Goal: Transaction & Acquisition: Purchase product/service

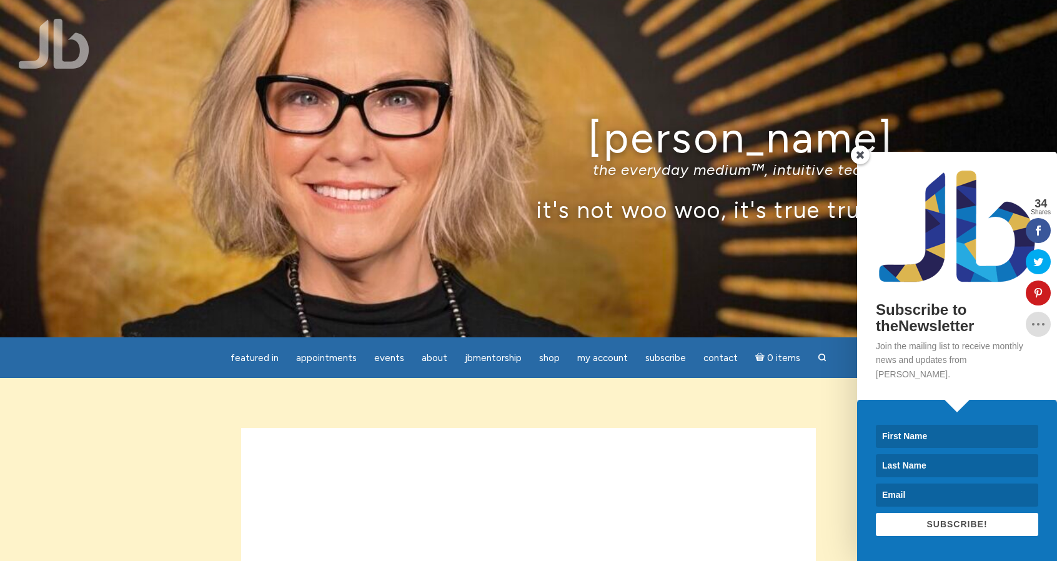
click at [859, 164] on span at bounding box center [860, 155] width 19 height 19
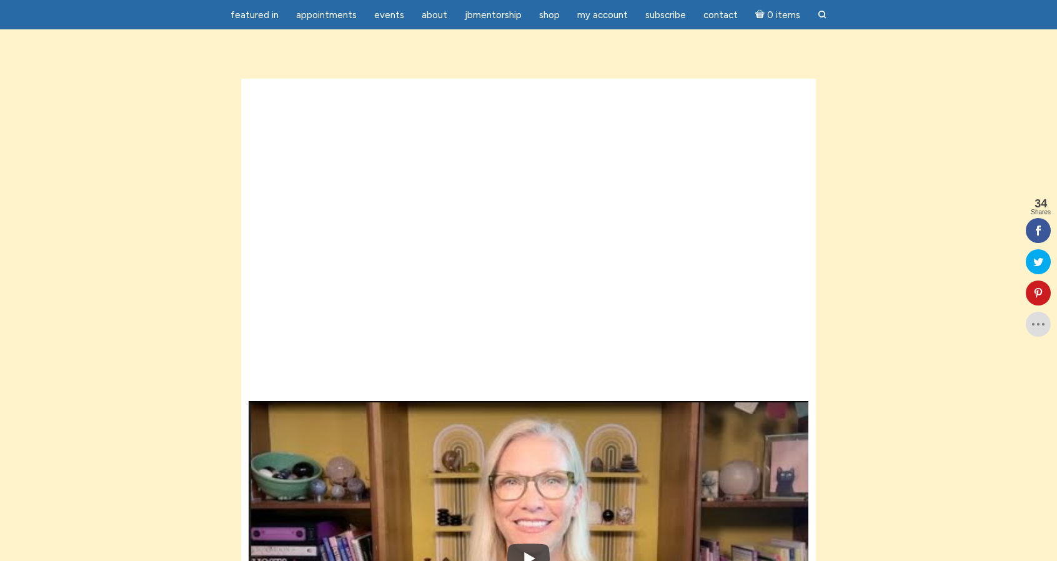
scroll to position [325, 0]
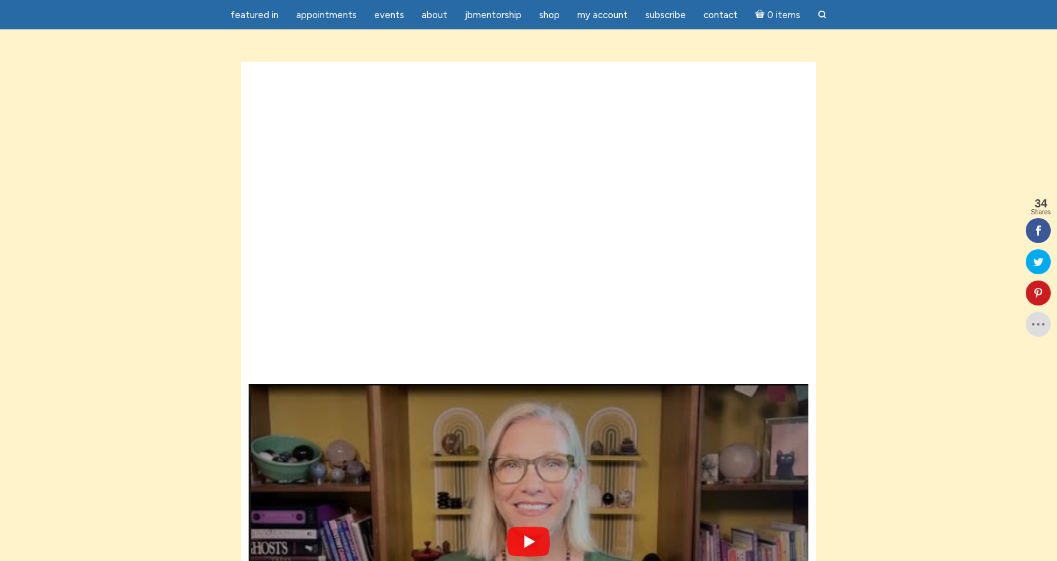
click at [607, 332] on img at bounding box center [529, 542] width 560 height 420
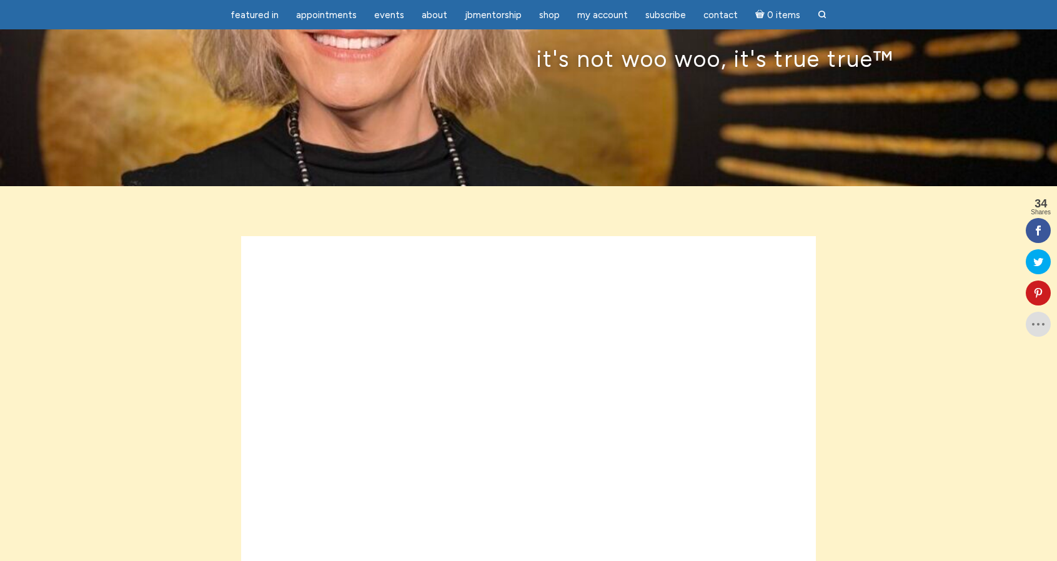
scroll to position [0, 0]
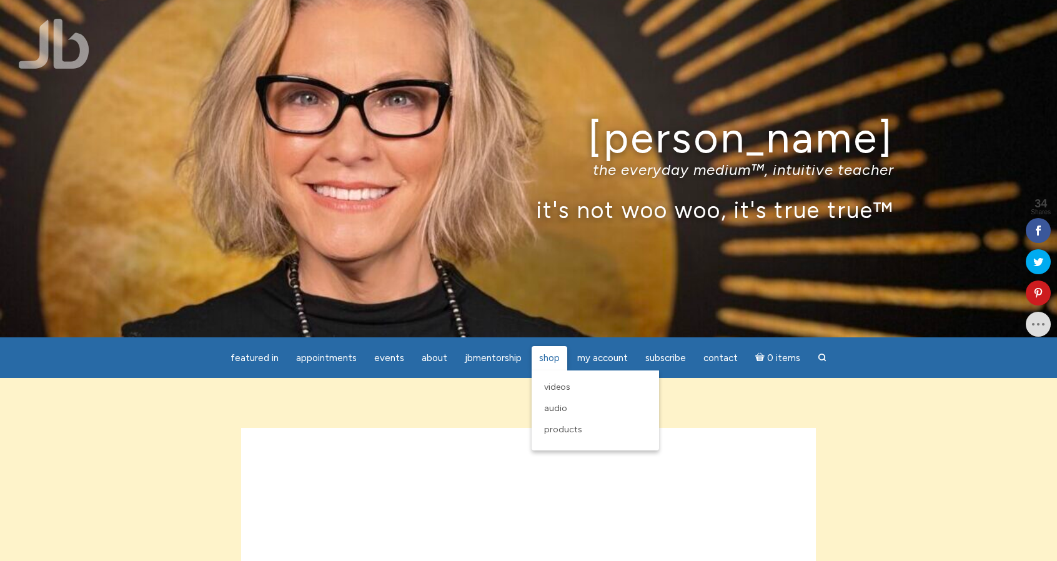
click at [548, 355] on span "Shop" at bounding box center [549, 357] width 21 height 11
click at [560, 432] on span "Products" at bounding box center [563, 429] width 38 height 11
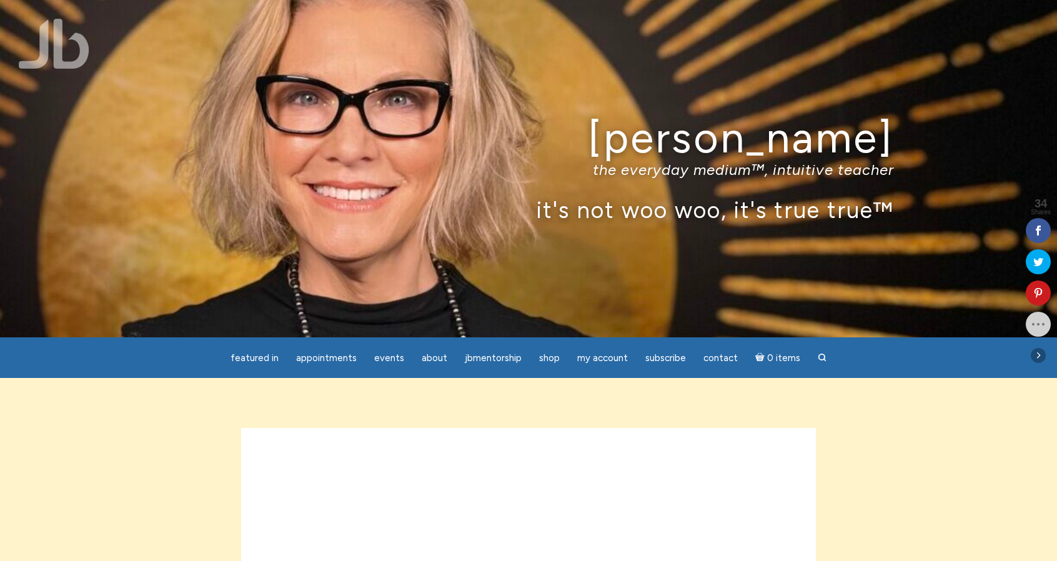
click at [1040, 324] on icon at bounding box center [1038, 324] width 25 height 10
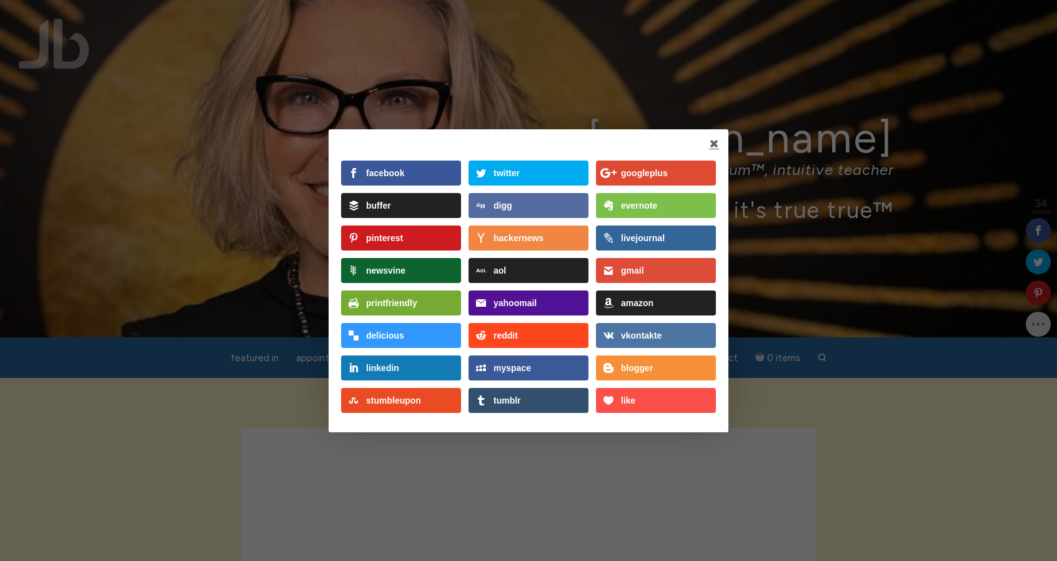
drag, startPoint x: 1039, startPoint y: 324, endPoint x: 999, endPoint y: 455, distance: 137.1
click at [713, 144] on link at bounding box center [714, 144] width 10 height 11
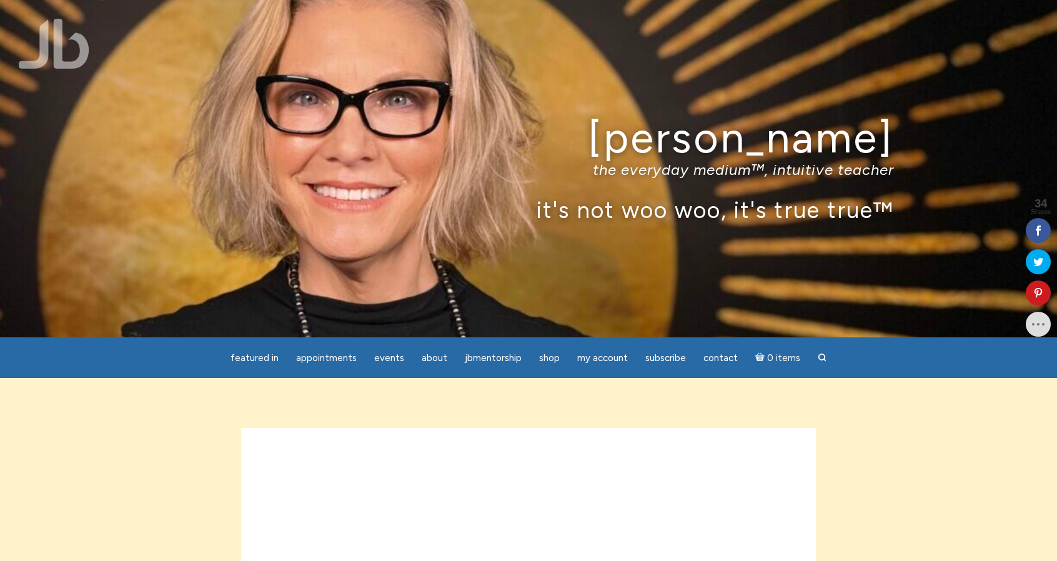
click at [713, 144] on h1 "[PERSON_NAME]" at bounding box center [528, 137] width 731 height 47
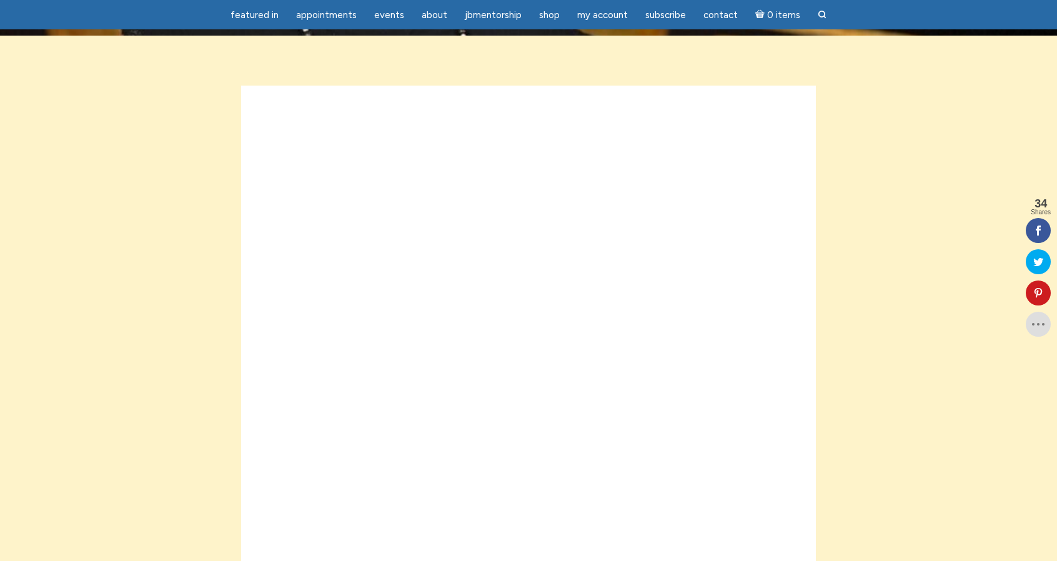
scroll to position [310, 0]
